Goal: Task Accomplishment & Management: Manage account settings

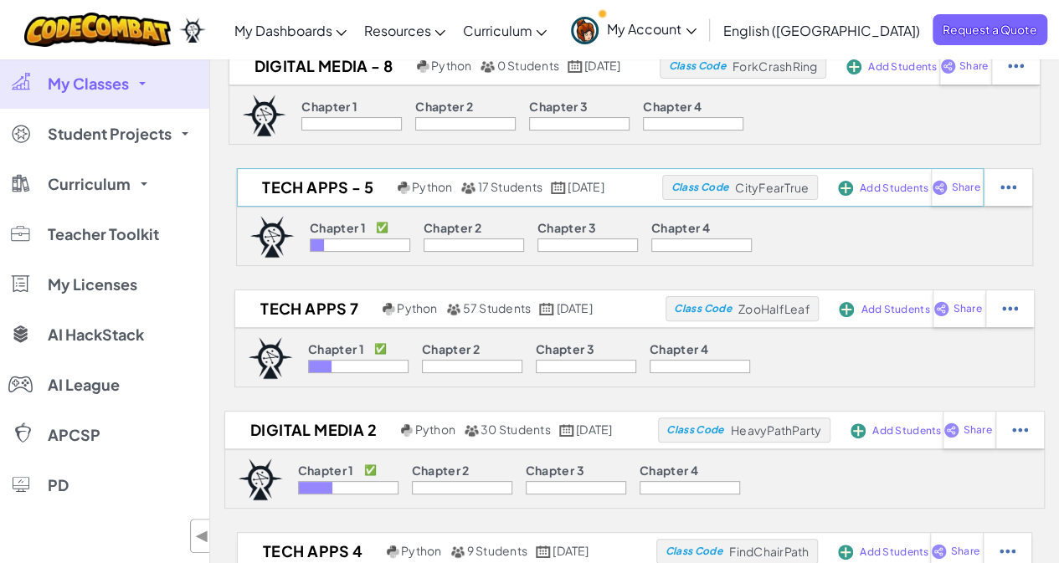
scroll to position [167, 0]
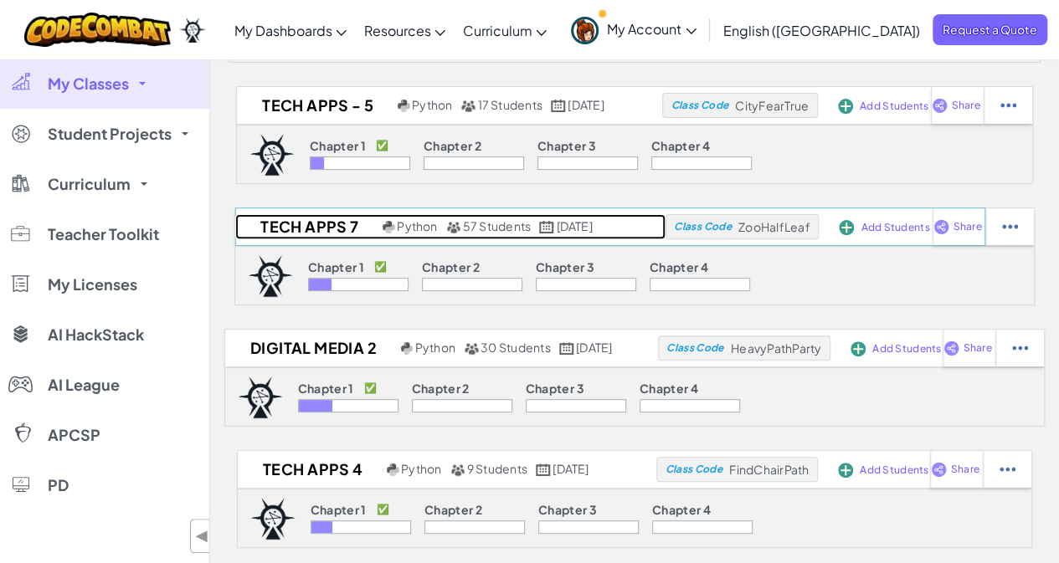
click at [295, 221] on h2 "Tech Apps 7" at bounding box center [306, 226] width 143 height 25
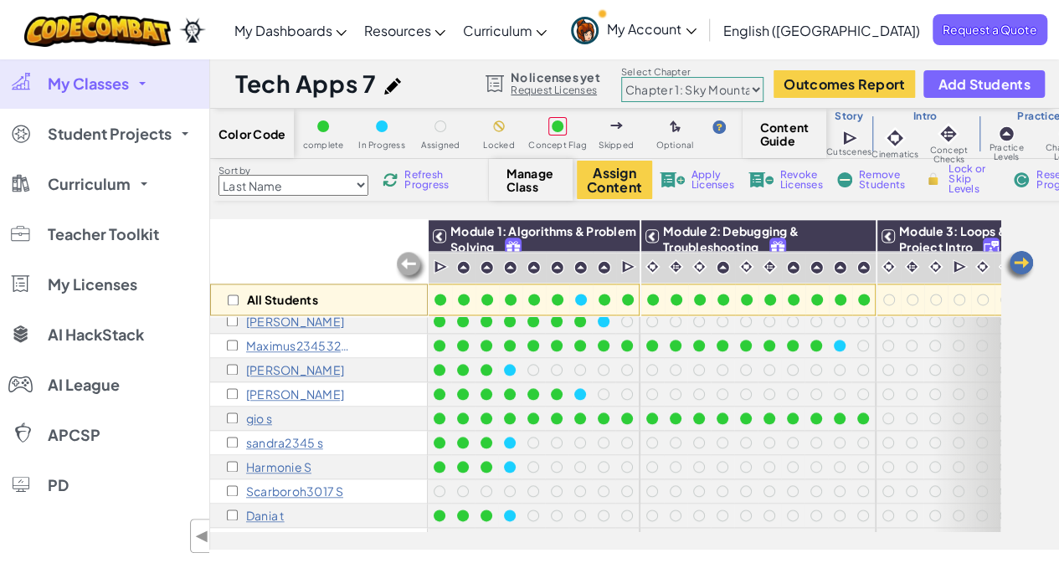
scroll to position [1088, 0]
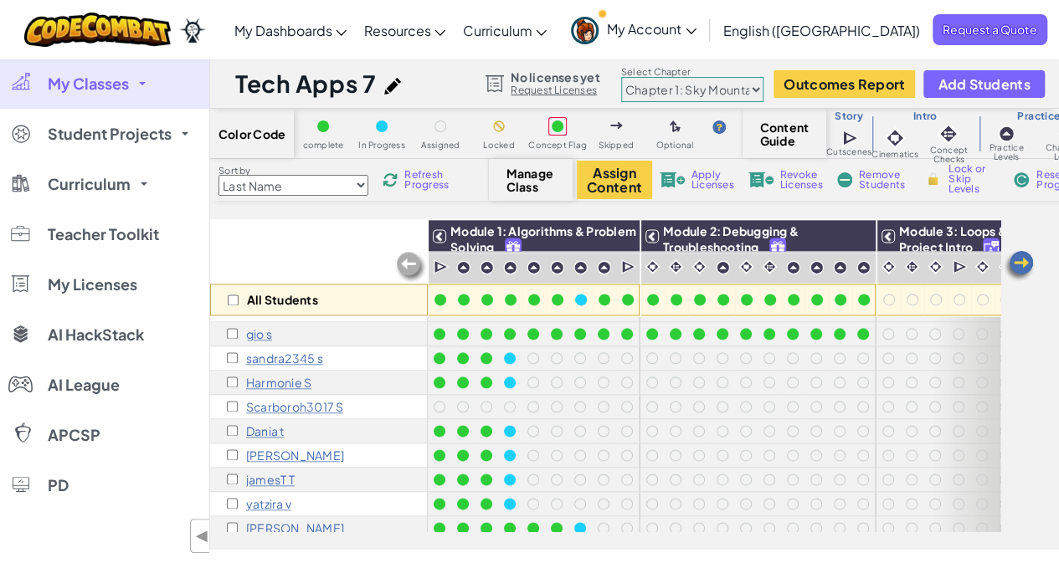
click at [263, 434] on p "Dania t" at bounding box center [265, 430] width 39 height 13
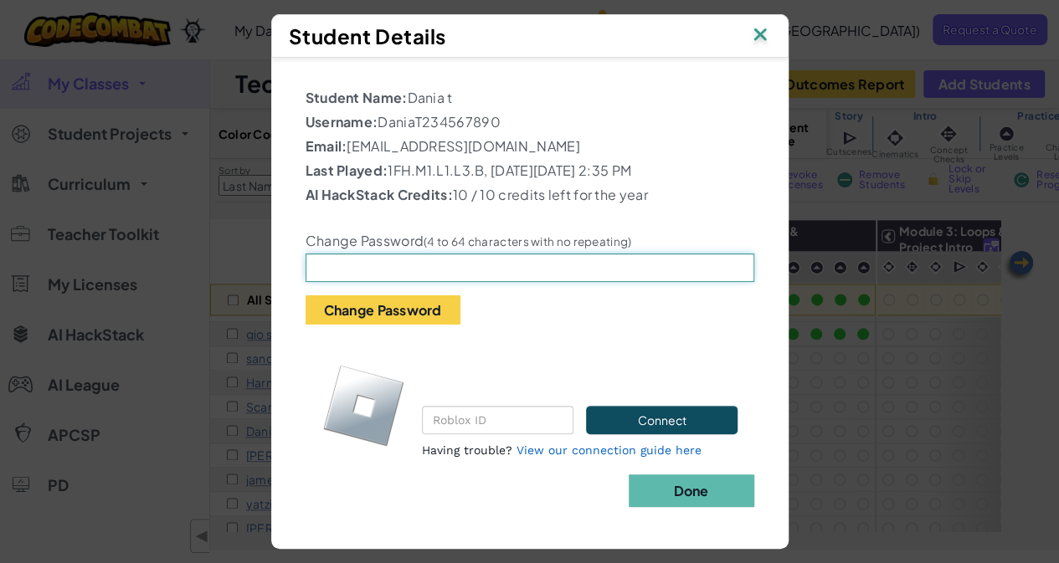
click at [439, 267] on input "text" at bounding box center [530, 268] width 449 height 28
click at [385, 268] on input "text" at bounding box center [530, 268] width 449 height 28
click at [392, 305] on button "Change Password" at bounding box center [383, 309] width 155 height 29
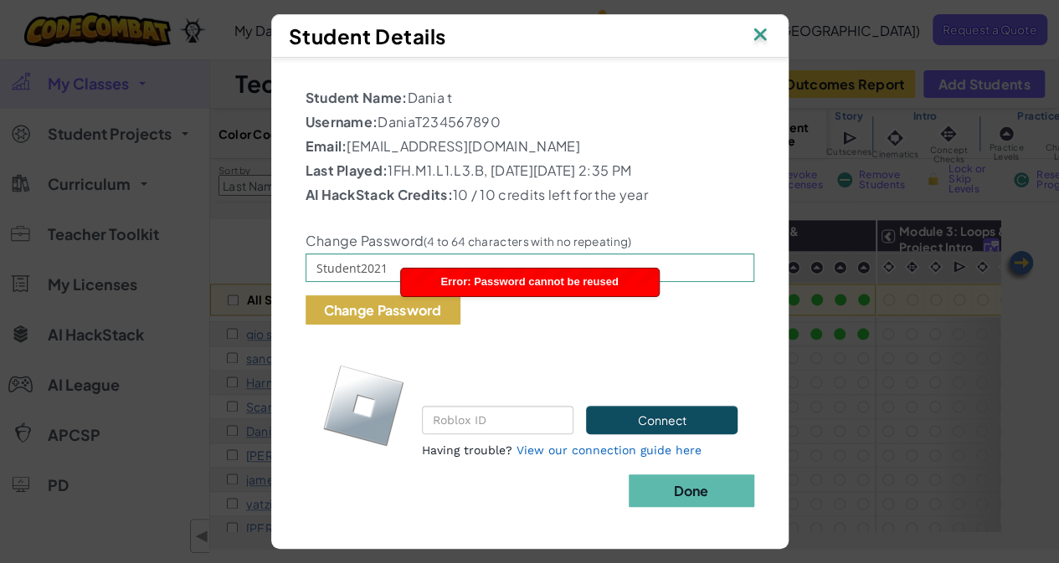
click at [392, 305] on button "Change Password" at bounding box center [383, 309] width 155 height 29
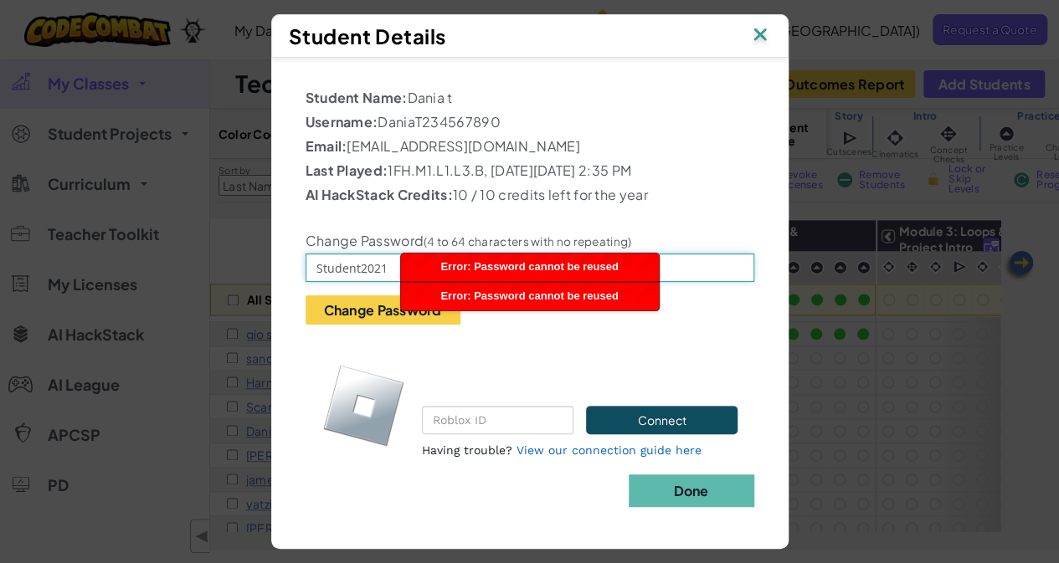
click at [396, 264] on input "Student2021" at bounding box center [530, 268] width 449 height 28
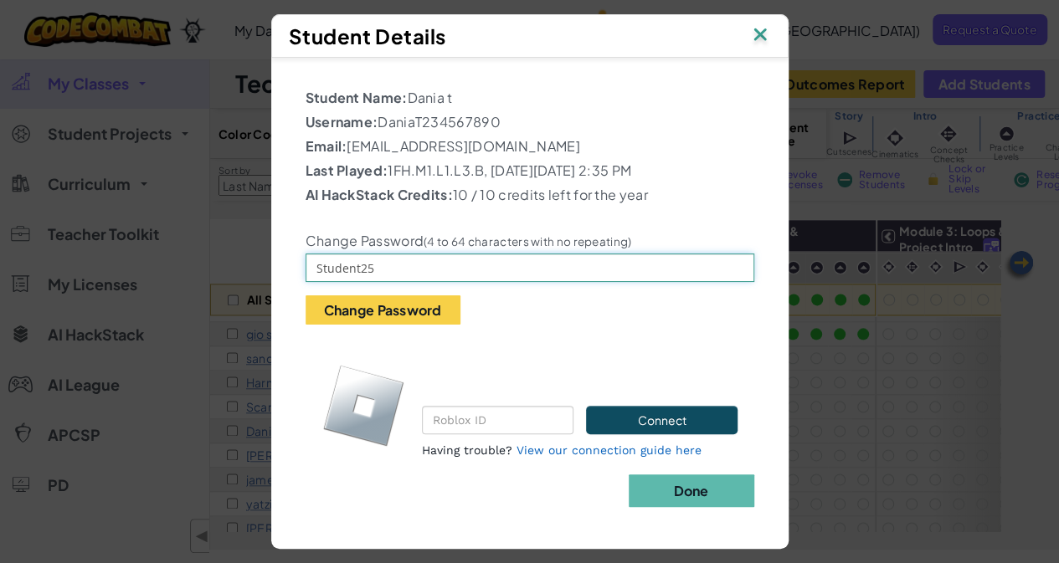
type input "Student25"
click at [306, 295] on button "Change Password" at bounding box center [383, 309] width 155 height 29
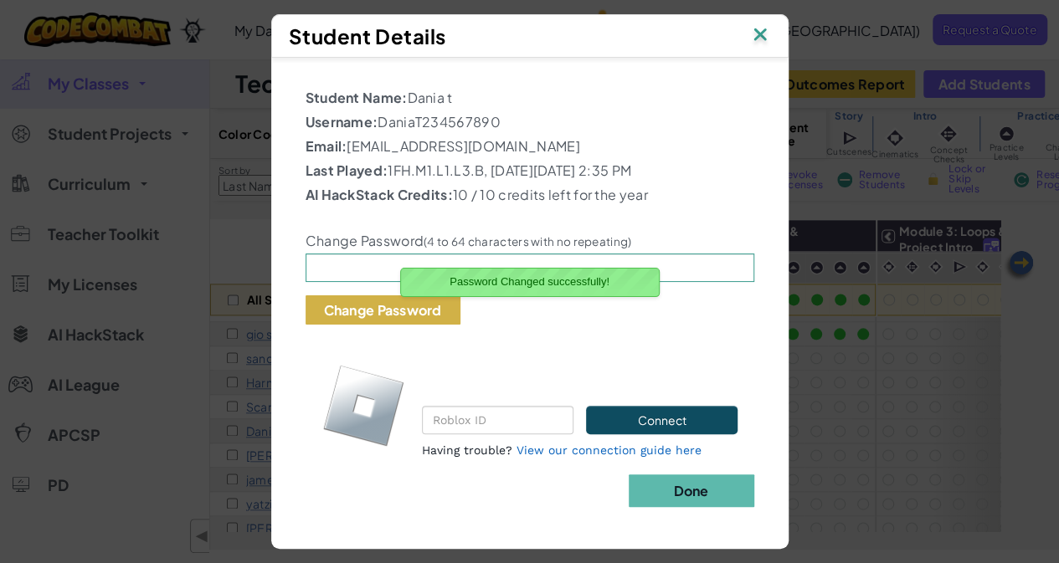
click at [406, 312] on button "Change Password" at bounding box center [383, 309] width 155 height 29
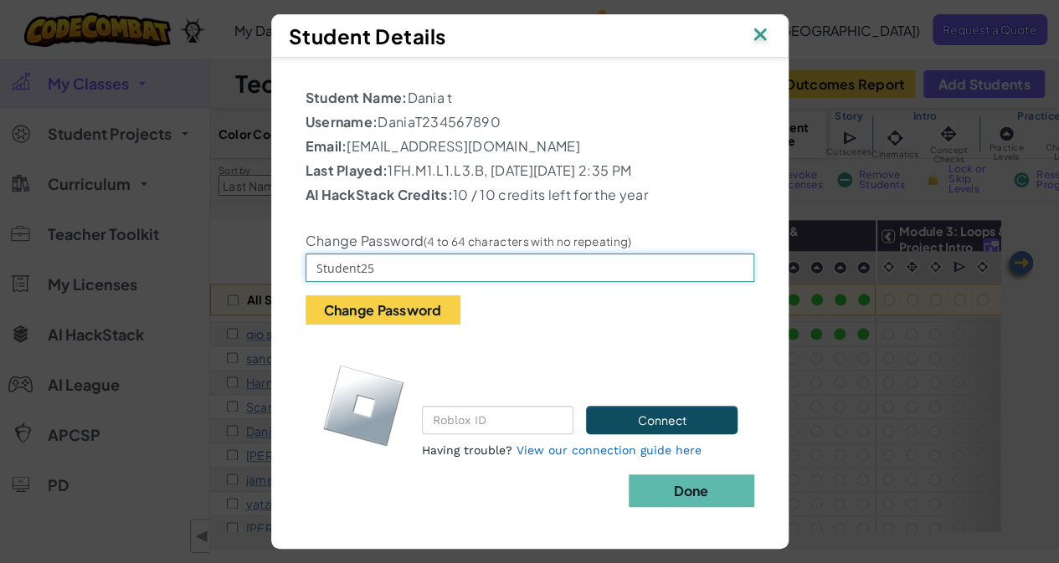
click at [306, 295] on button "Change Password" at bounding box center [383, 309] width 155 height 29
type input "Student26"
click at [386, 311] on button "Change Password" at bounding box center [383, 309] width 155 height 29
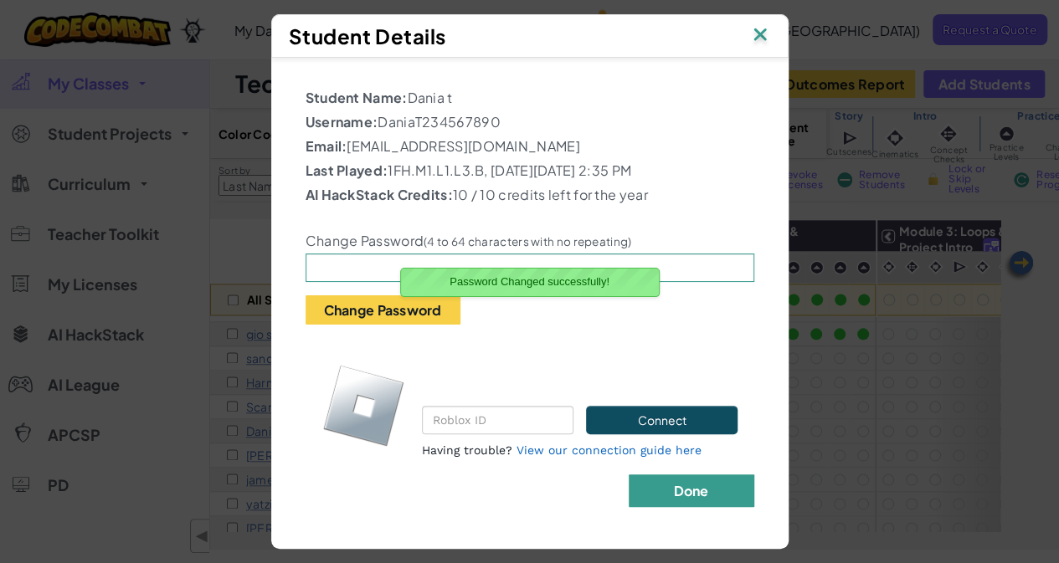
click at [682, 496] on b "Done" at bounding box center [690, 491] width 35 height 18
